Goal: Transaction & Acquisition: Purchase product/service

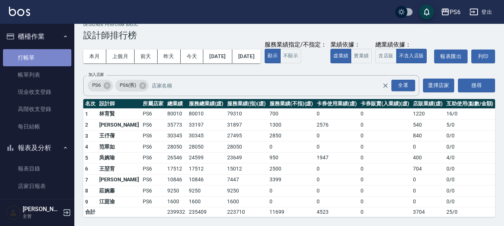
click at [39, 53] on link "打帳單" at bounding box center [37, 57] width 68 height 17
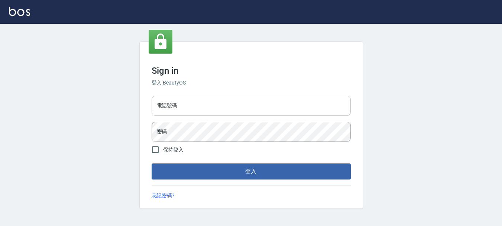
click at [212, 105] on input "電話號碼" at bounding box center [251, 105] width 199 height 20
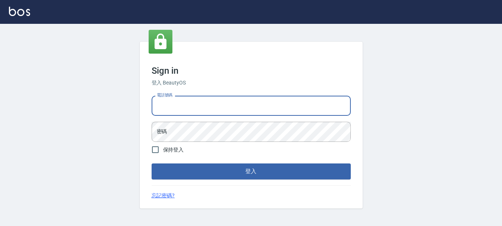
type input "0983636815"
click at [218, 106] on input "0983636815" at bounding box center [251, 105] width 199 height 20
click at [202, 108] on input "0983636815" at bounding box center [251, 105] width 199 height 20
drag, startPoint x: 198, startPoint y: 108, endPoint x: 135, endPoint y: 106, distance: 63.6
click at [135, 106] on div "Sign in 登入 BeautyOS 電話號碼 0983636815 電話號碼 密碼 密碼 保持登入 登入 忘記密碼?" at bounding box center [251, 125] width 502 height 202
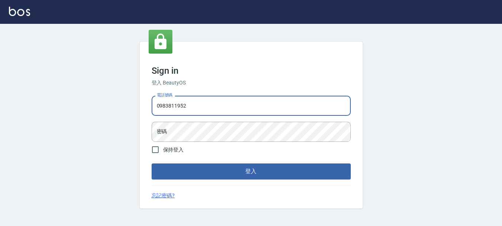
type input "0983811952"
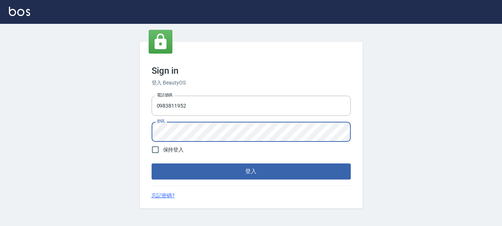
click at [152, 163] on button "登入" at bounding box center [251, 171] width 199 height 16
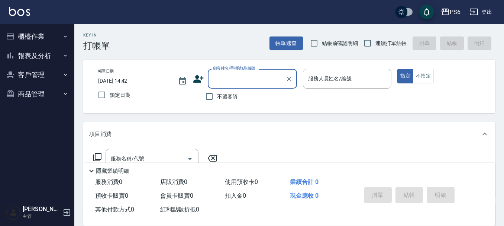
click at [33, 41] on button "櫃檯作業" at bounding box center [37, 36] width 68 height 19
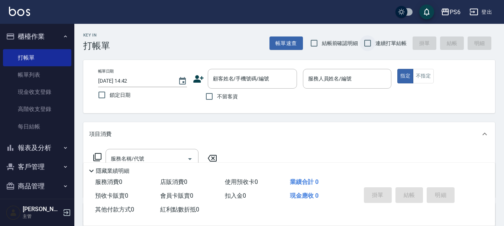
click at [366, 40] on input "連續打單結帳" at bounding box center [368, 43] width 16 height 16
checkbox input "true"
click at [210, 96] on input "不留客資" at bounding box center [209, 96] width 16 height 16
checkbox input "true"
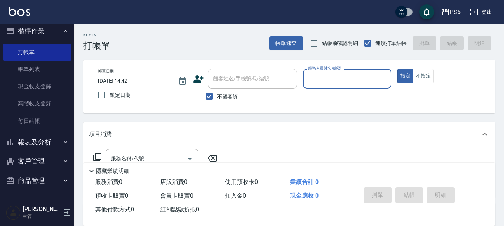
click at [42, 140] on button "報表及分析" at bounding box center [37, 141] width 68 height 19
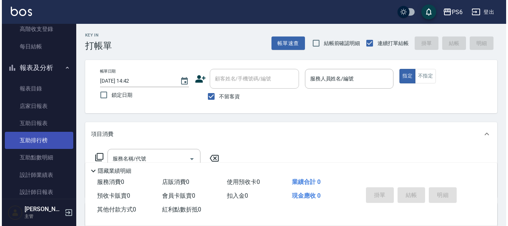
scroll to position [154, 0]
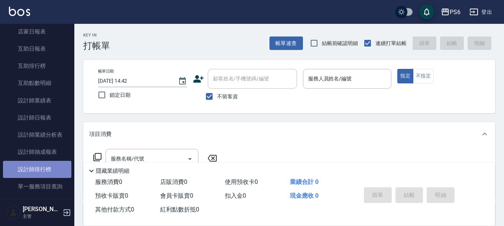
click at [48, 161] on link "設計師排行榜" at bounding box center [37, 169] width 68 height 17
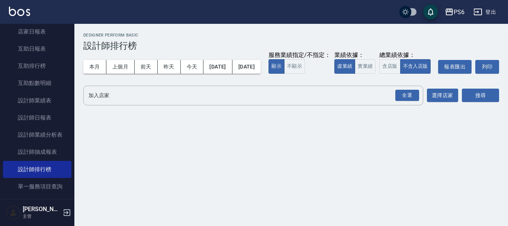
click at [416, 101] on div "全選" at bounding box center [407, 96] width 24 height 12
drag, startPoint x: 476, startPoint y: 111, endPoint x: 471, endPoint y: 108, distance: 6.0
click at [476, 103] on button "搜尋" at bounding box center [479, 96] width 37 height 14
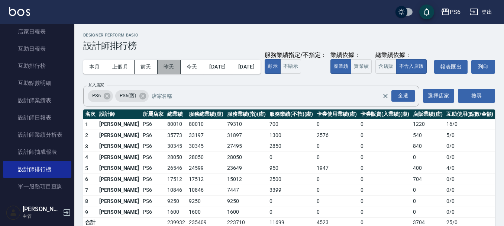
click at [176, 67] on button "昨天" at bounding box center [169, 67] width 23 height 14
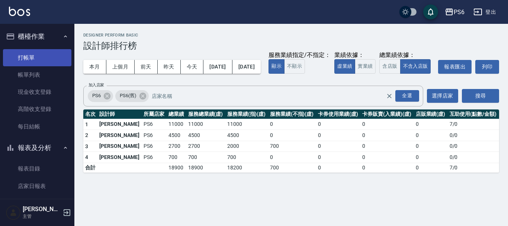
click at [25, 61] on link "打帳單" at bounding box center [37, 57] width 68 height 17
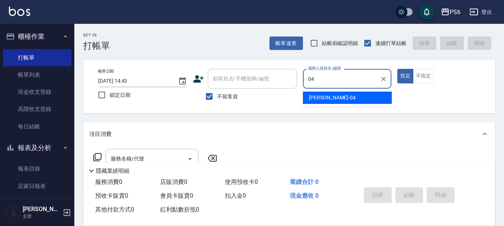
type input "吳婉瑜-04"
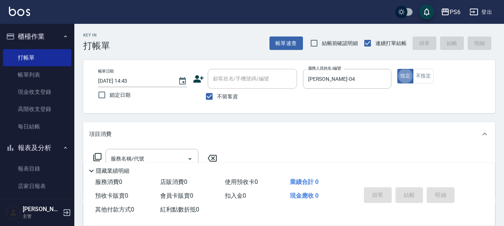
type button "true"
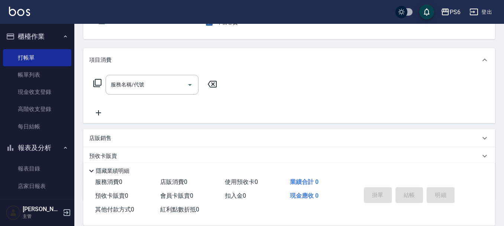
scroll to position [74, 0]
click at [150, 90] on input "服務名稱/代號" at bounding box center [146, 84] width 75 height 13
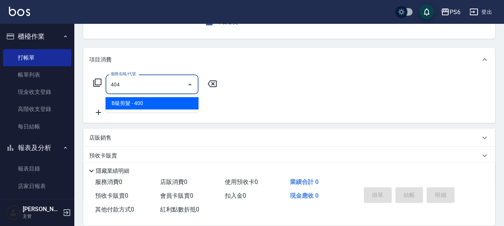
type input "B級剪髮(404)"
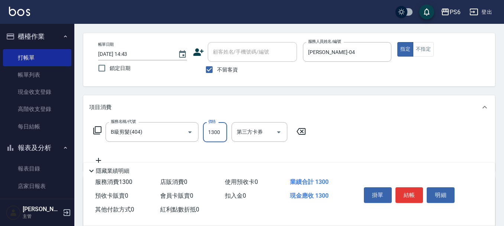
scroll to position [0, 0]
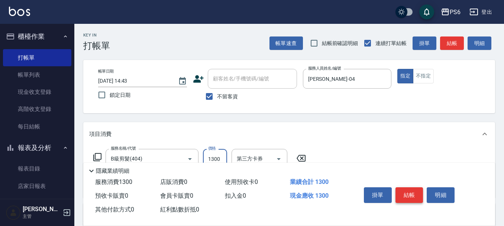
type input "1300"
click at [403, 194] on button "結帳" at bounding box center [409, 195] width 28 height 16
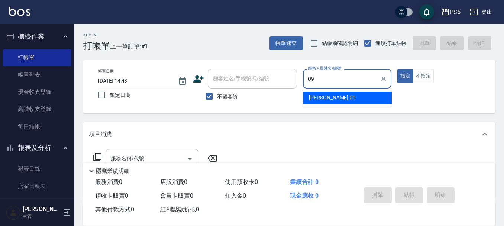
type input "范翠如-09"
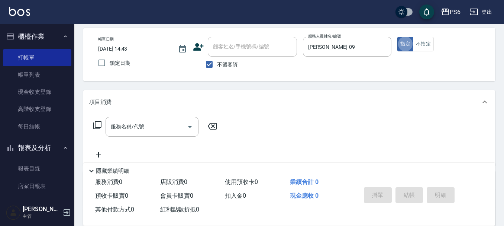
scroll to position [74, 0]
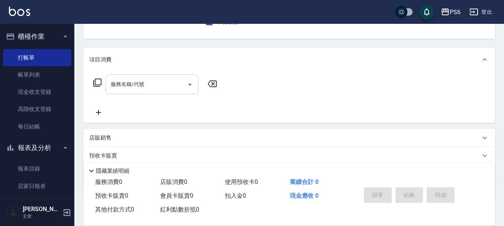
click at [155, 85] on input "服務名稱/代號" at bounding box center [146, 84] width 75 height 13
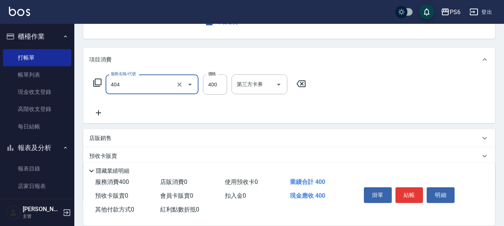
type input "B級剪髮(404)"
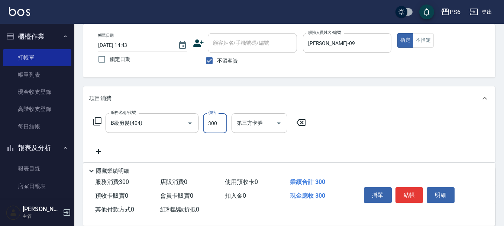
scroll to position [0, 0]
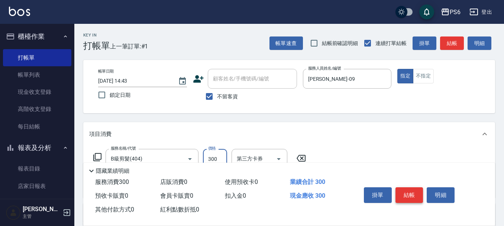
type input "300"
click at [410, 187] on button "結帳" at bounding box center [409, 195] width 28 height 16
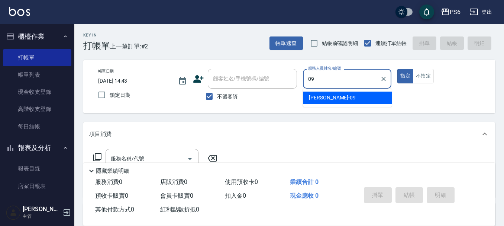
type input "范翠如-09"
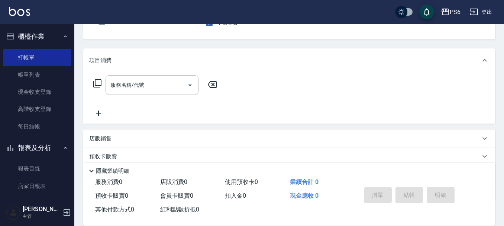
scroll to position [74, 0]
click at [161, 82] on input "服務名稱/代號" at bounding box center [146, 84] width 75 height 13
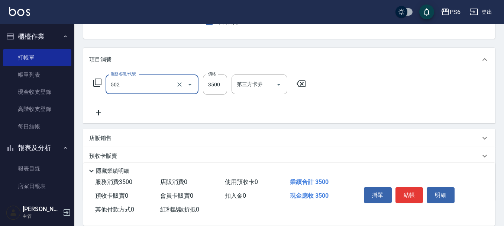
type input "水漾染髮(502)"
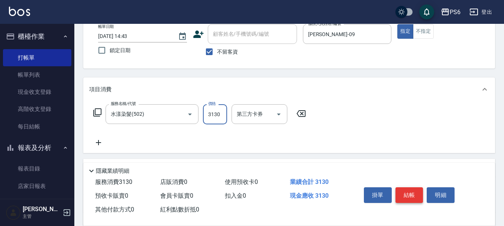
scroll to position [0, 0]
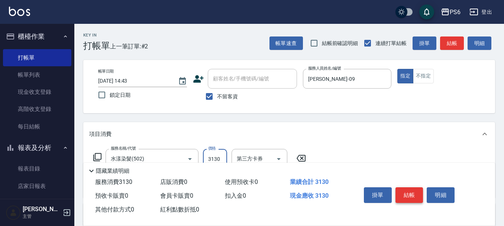
type input "3130"
click at [413, 195] on button "結帳" at bounding box center [409, 195] width 28 height 16
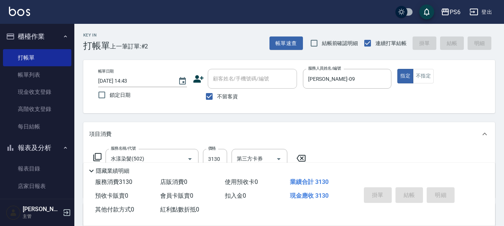
type input "2025/08/12 14:44"
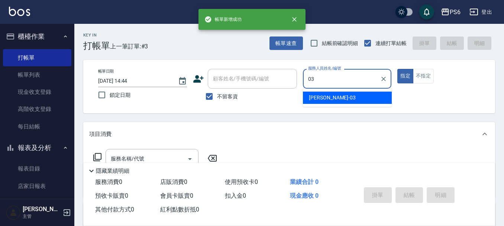
type input "莊婉蓁-03"
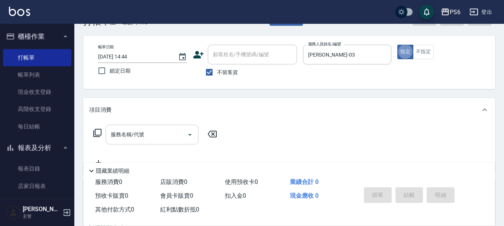
scroll to position [37, 0]
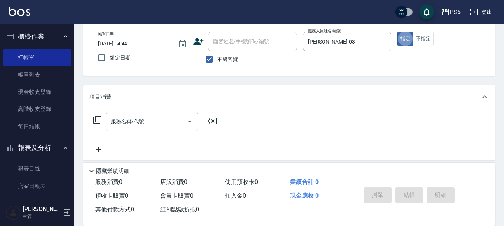
click at [151, 123] on input "服務名稱/代號" at bounding box center [146, 121] width 75 height 13
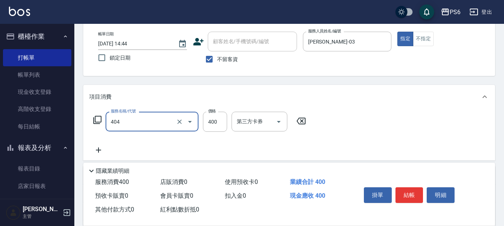
type input "B級剪髮(404)"
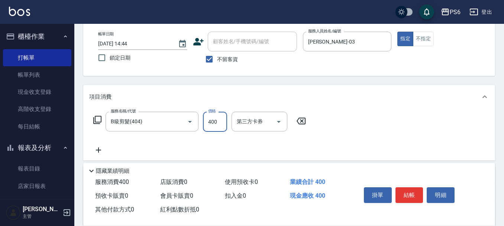
scroll to position [0, 0]
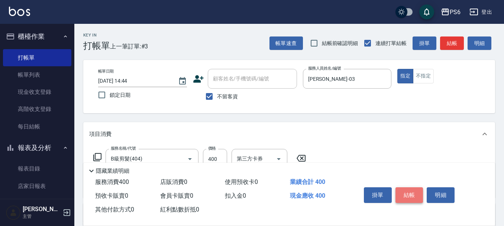
click at [415, 190] on button "結帳" at bounding box center [409, 195] width 28 height 16
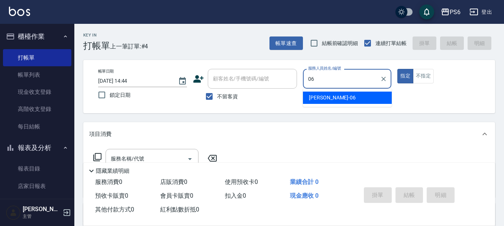
type input "李佳凌-06"
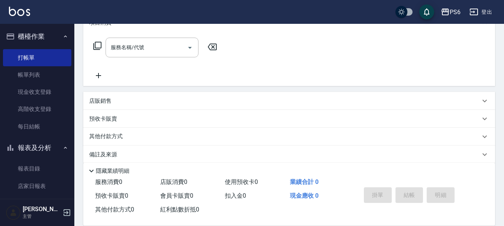
scroll to position [111, 0]
click at [146, 39] on div "服務名稱/代號" at bounding box center [152, 47] width 93 height 20
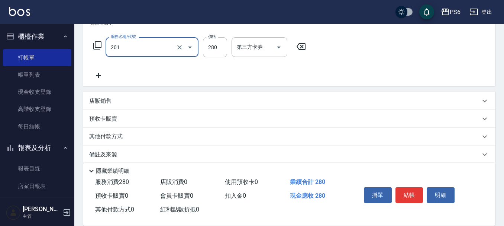
type input "一般洗髮(201)"
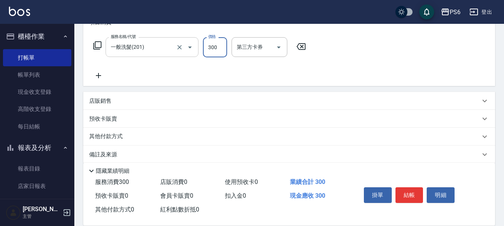
type input "300"
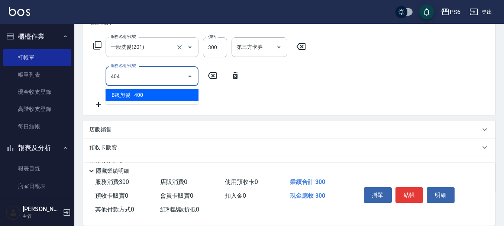
type input "B級剪髮(404)"
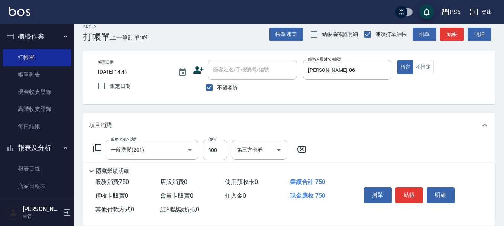
scroll to position [0, 0]
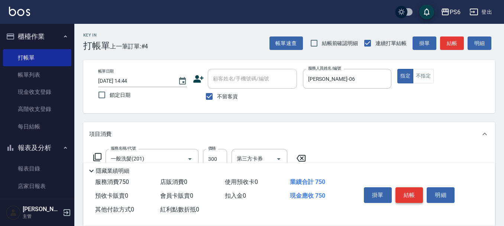
type input "450"
click at [411, 191] on button "結帳" at bounding box center [409, 195] width 28 height 16
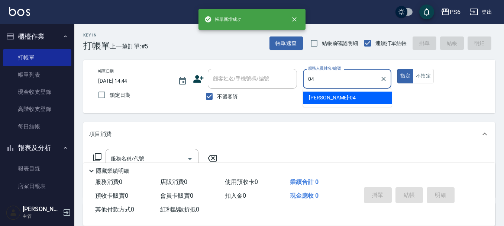
type input "吳婉瑜-04"
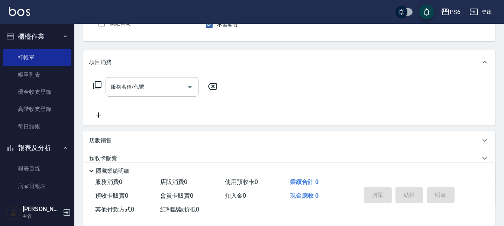
scroll to position [74, 0]
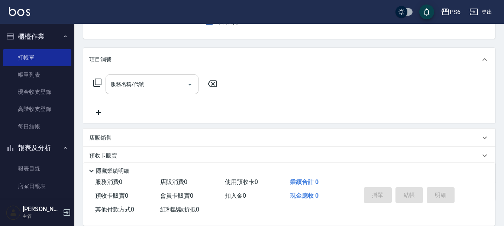
click at [135, 87] on input "服務名稱/代號" at bounding box center [146, 84] width 75 height 13
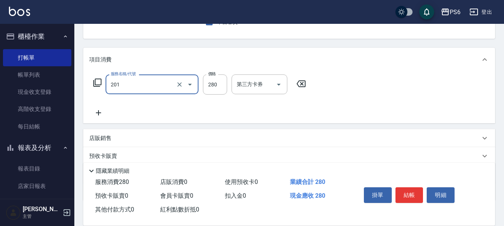
type input "一般洗髮(201)"
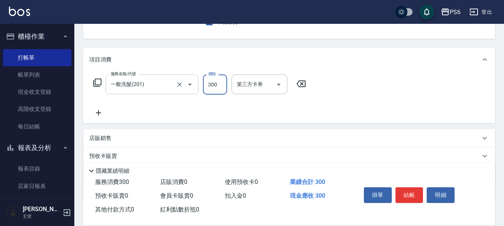
type input "300"
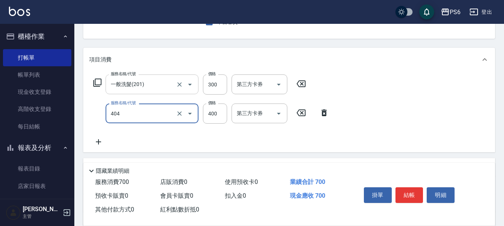
type input "B級剪髮(404)"
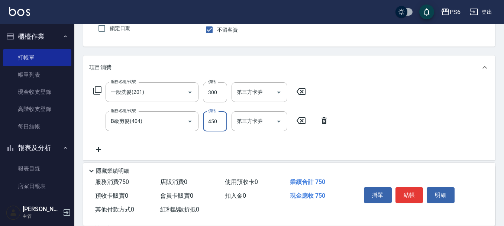
scroll to position [0, 0]
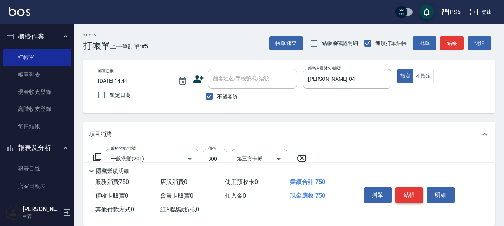
type input "450"
click at [402, 192] on button "結帳" at bounding box center [409, 195] width 28 height 16
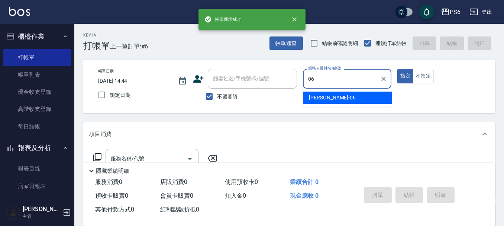
type input "李佳凌-06"
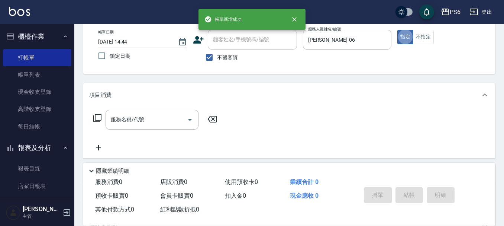
scroll to position [74, 0]
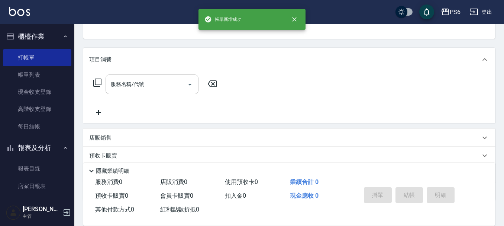
click at [149, 87] on input "服務名稱/代號" at bounding box center [146, 84] width 75 height 13
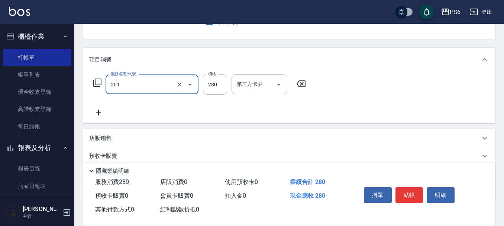
type input "一般洗髮(201)"
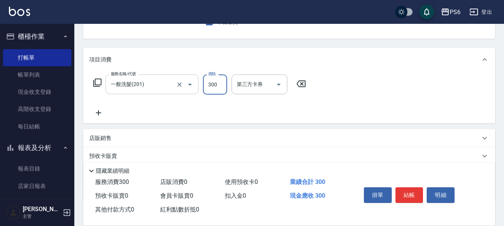
type input "300"
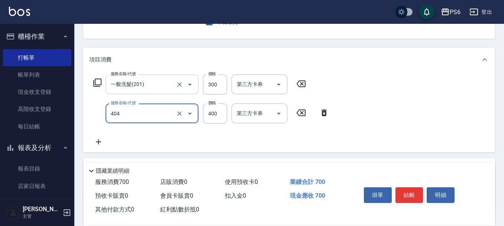
type input "B級剪髮(404)"
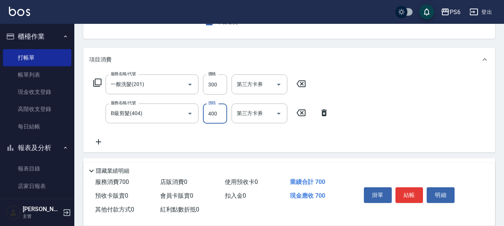
scroll to position [0, 0]
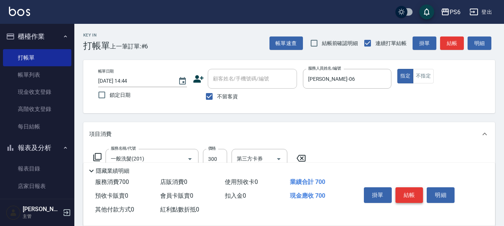
click at [409, 191] on button "結帳" at bounding box center [409, 195] width 28 height 16
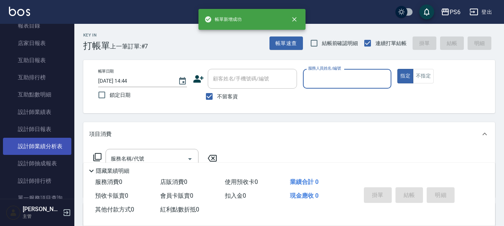
scroll to position [186, 0]
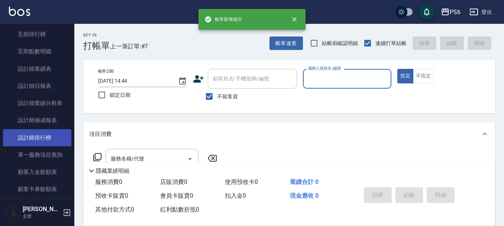
click at [43, 136] on link "設計師排行榜" at bounding box center [37, 137] width 68 height 17
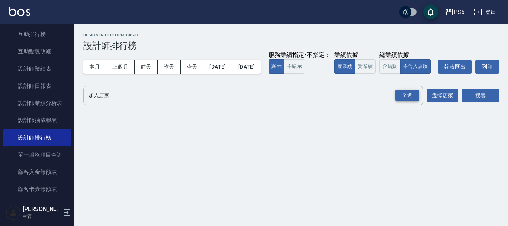
drag, startPoint x: 406, startPoint y: 114, endPoint x: 435, endPoint y: 112, distance: 29.5
click at [406, 101] on div "全選" at bounding box center [407, 96] width 24 height 12
click at [472, 103] on button "搜尋" at bounding box center [479, 96] width 37 height 14
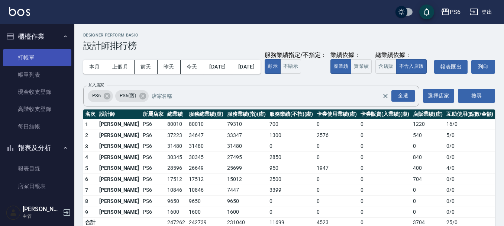
click at [27, 65] on link "打帳單" at bounding box center [37, 57] width 68 height 17
